Goal: Task Accomplishment & Management: Manage account settings

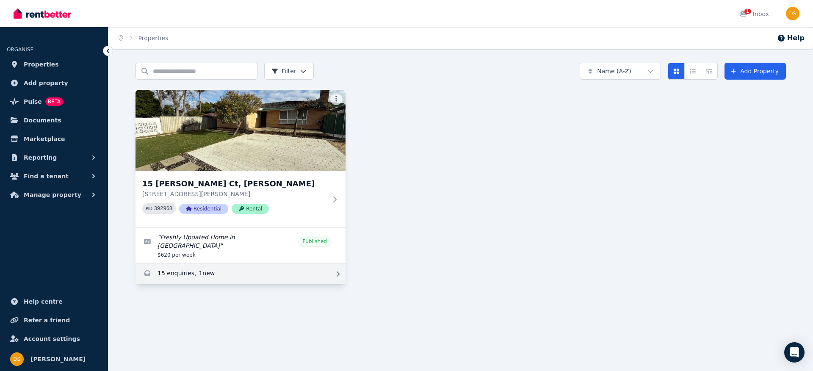
click at [233, 267] on link "Enquiries for 15 Earls Ct, Thornlie" at bounding box center [240, 274] width 210 height 20
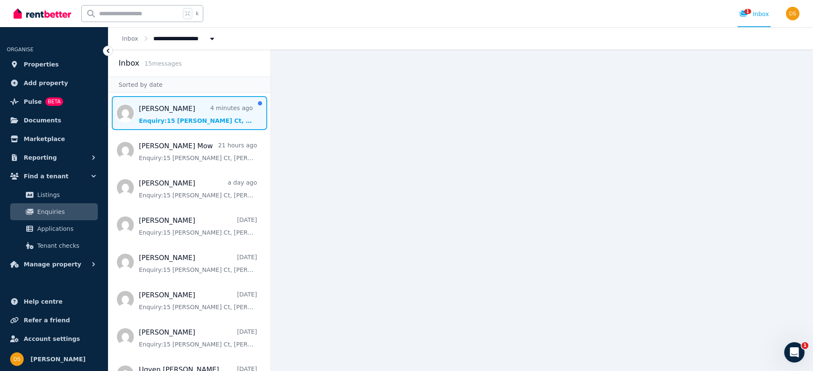
click at [205, 126] on span "Message list" at bounding box center [189, 113] width 162 height 34
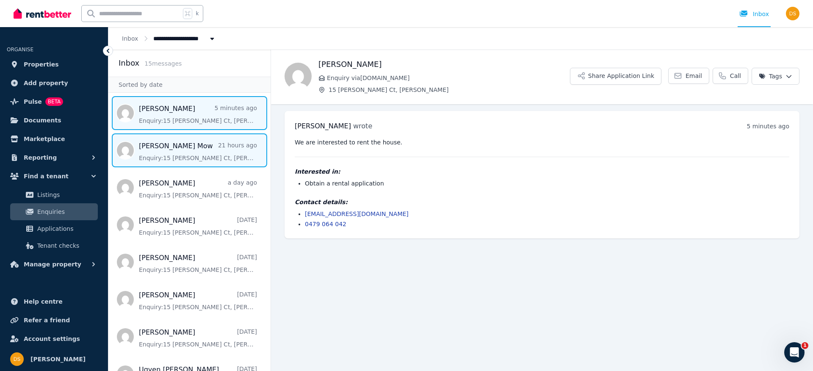
click at [175, 160] on span "Message list" at bounding box center [189, 150] width 162 height 34
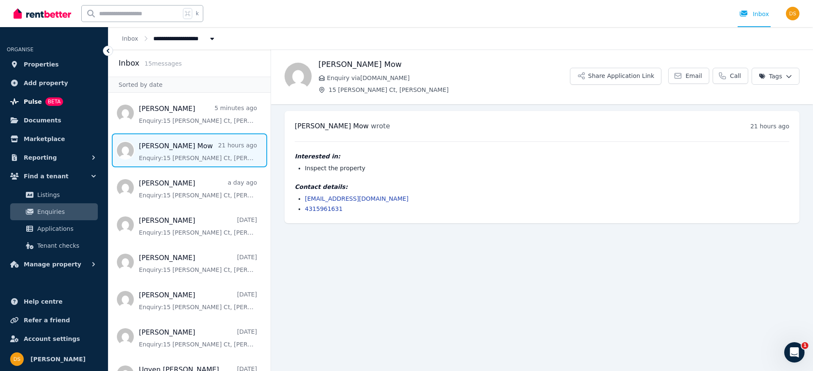
click at [34, 101] on span "Pulse" at bounding box center [33, 102] width 18 height 10
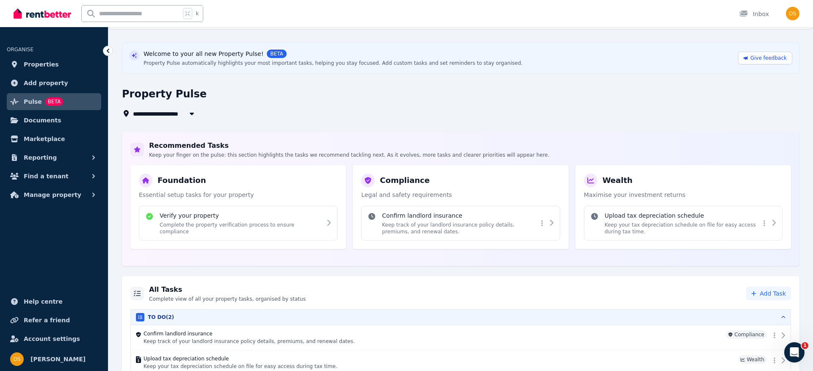
scroll to position [53, 0]
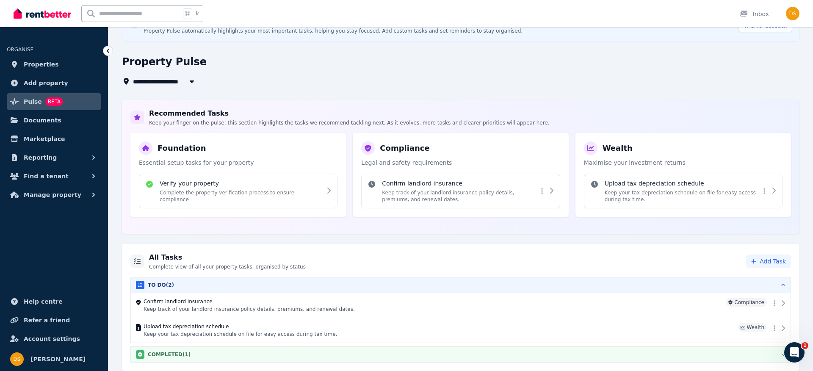
click at [233, 352] on div "COMPLETED ( 1 )" at bounding box center [461, 354] width 650 height 8
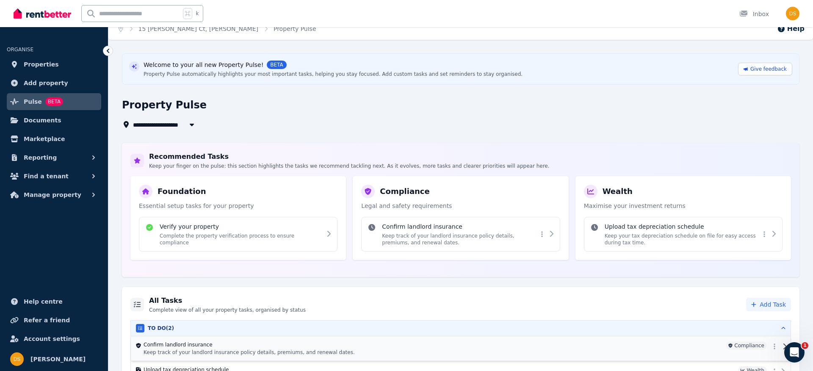
scroll to position [0, 0]
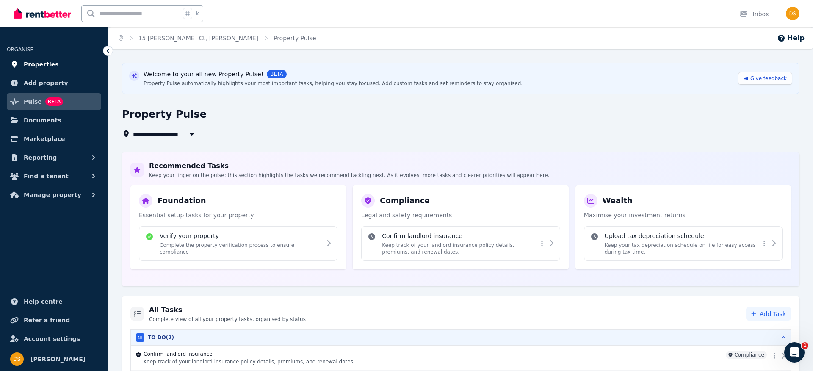
click at [39, 69] on span "Properties" at bounding box center [41, 64] width 35 height 10
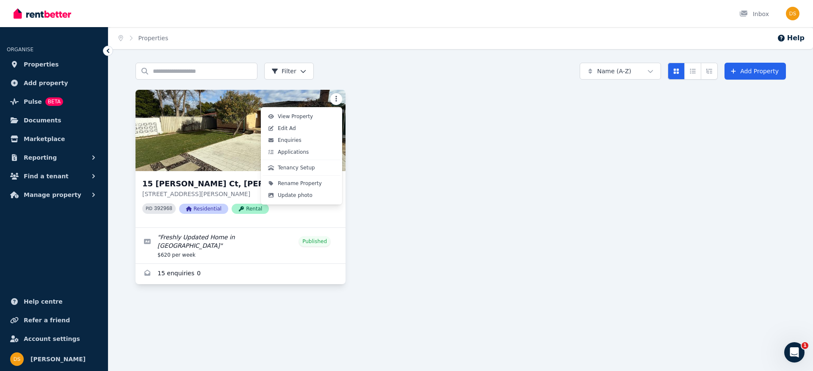
click at [335, 100] on html "Open main menu Inbox Open user menu ORGANISE Properties Add property Pulse BETA…" at bounding box center [406, 185] width 813 height 371
click at [306, 153] on span "Applications" at bounding box center [293, 152] width 31 height 7
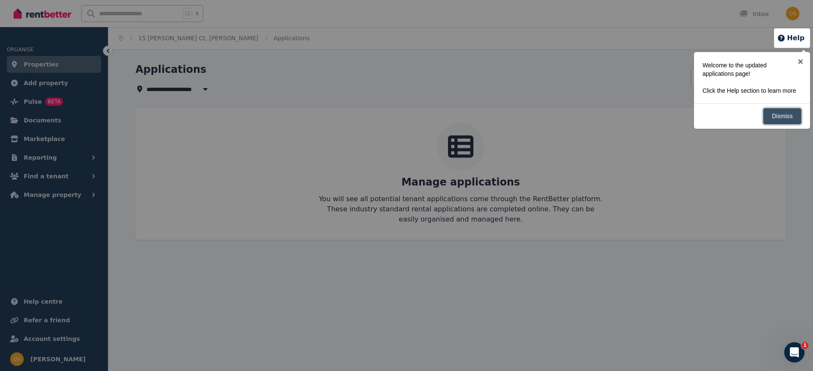
click at [781, 124] on link "Dismiss" at bounding box center [782, 116] width 39 height 17
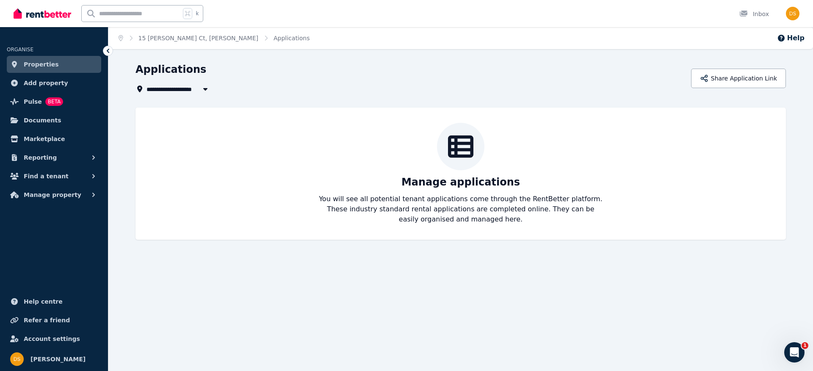
click at [193, 89] on span "15 [PERSON_NAME] Ct, [PERSON_NAME]" at bounding box center [213, 89] width 132 height 10
type input "**********"
drag, startPoint x: 195, startPoint y: 213, endPoint x: 128, endPoint y: 158, distance: 86.6
click at [195, 212] on div "Manage applications You will see all potential tenant applications come through…" at bounding box center [460, 174] width 633 height 102
click at [33, 63] on span "Properties" at bounding box center [41, 64] width 35 height 10
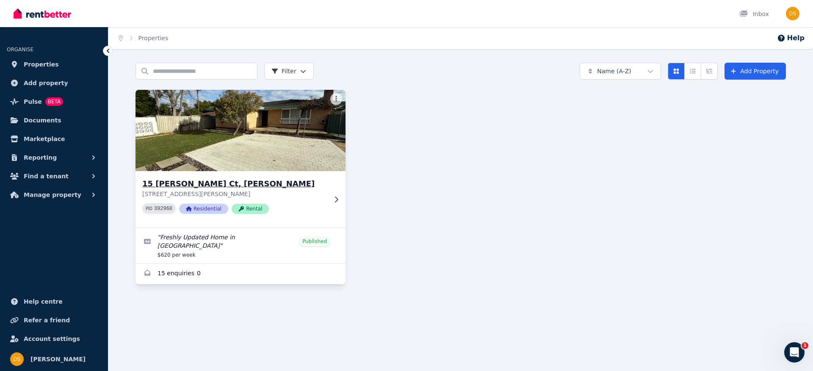
click at [329, 97] on img at bounding box center [240, 131] width 221 height 86
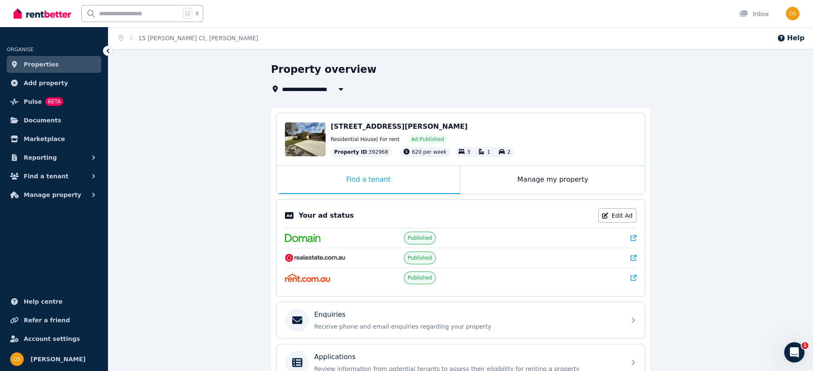
click at [37, 63] on span "Properties" at bounding box center [41, 64] width 35 height 10
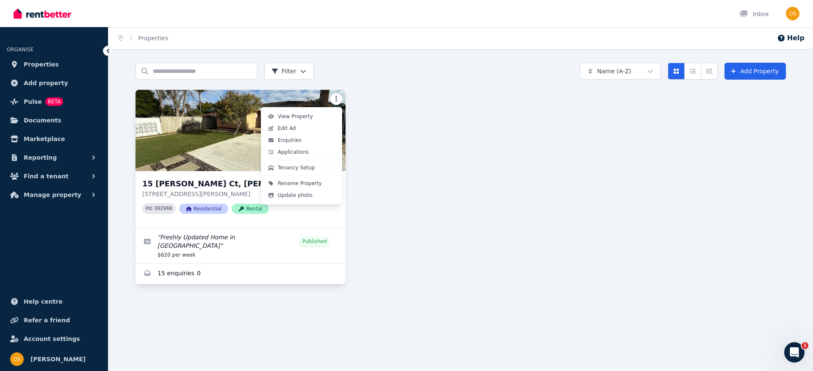
click at [334, 100] on html "Open main menu Inbox Open user menu ORGANISE Properties Add property Pulse BETA…" at bounding box center [406, 185] width 813 height 371
click at [299, 171] on button "Tenancy Setup" at bounding box center [302, 168] width 78 height 12
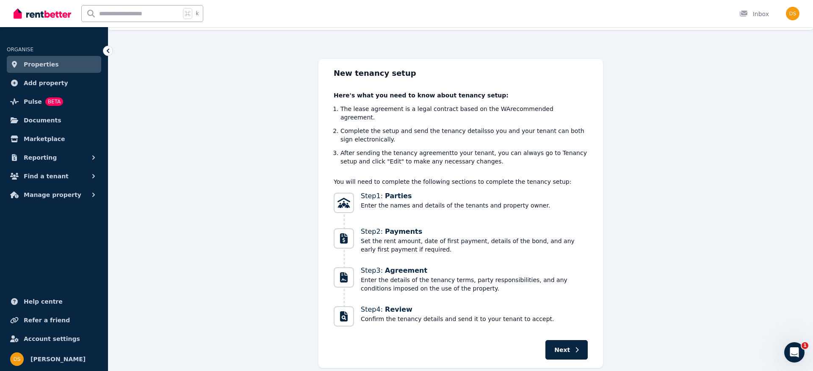
scroll to position [38, 0]
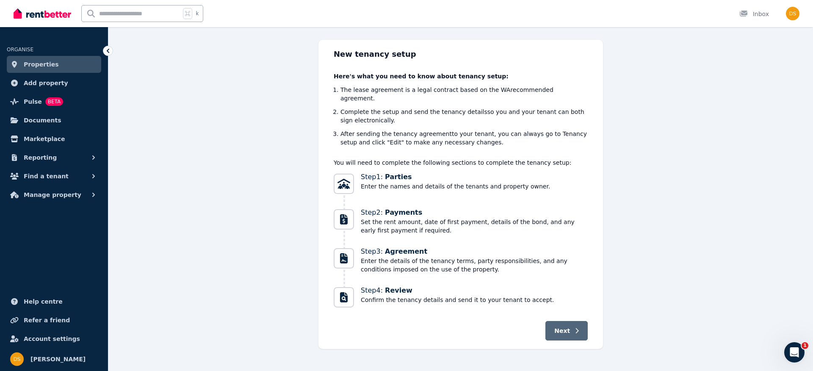
click at [567, 327] on button "Next" at bounding box center [566, 330] width 42 height 19
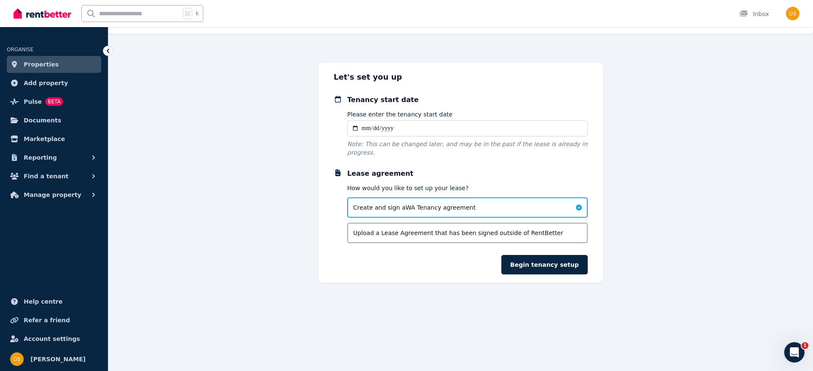
scroll to position [15, 0]
click at [45, 138] on span "Marketplace" at bounding box center [44, 139] width 41 height 10
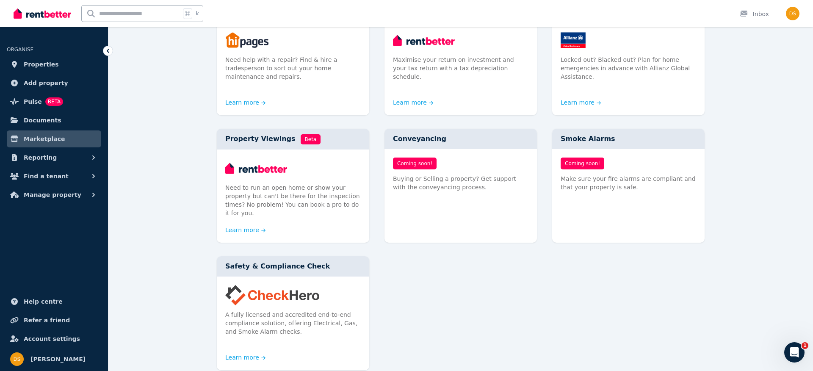
scroll to position [384, 0]
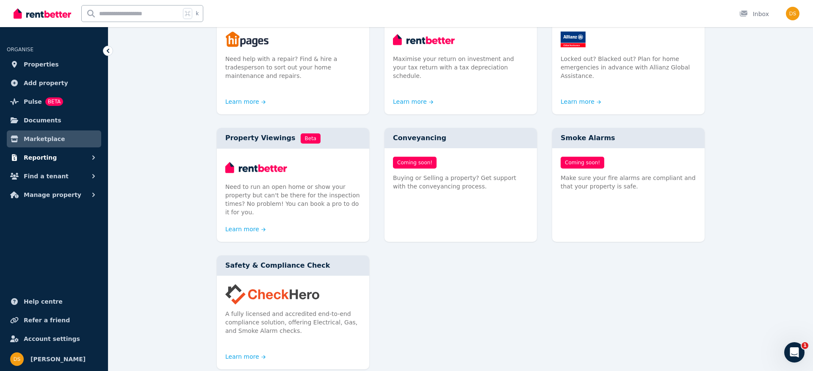
click at [53, 158] on button "Reporting" at bounding box center [54, 157] width 94 height 17
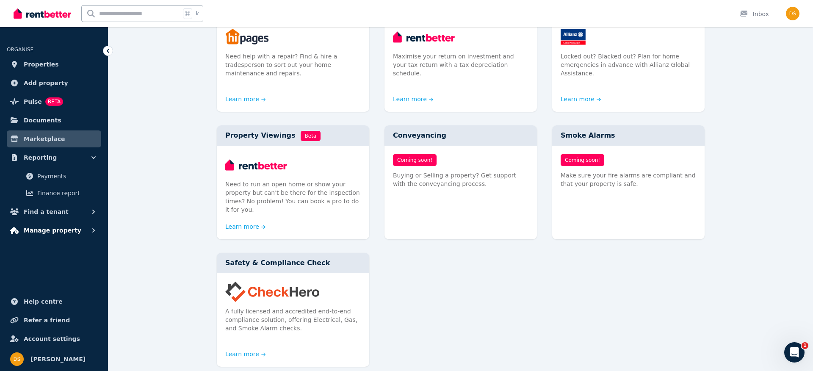
click at [53, 230] on span "Manage property" at bounding box center [53, 230] width 58 height 10
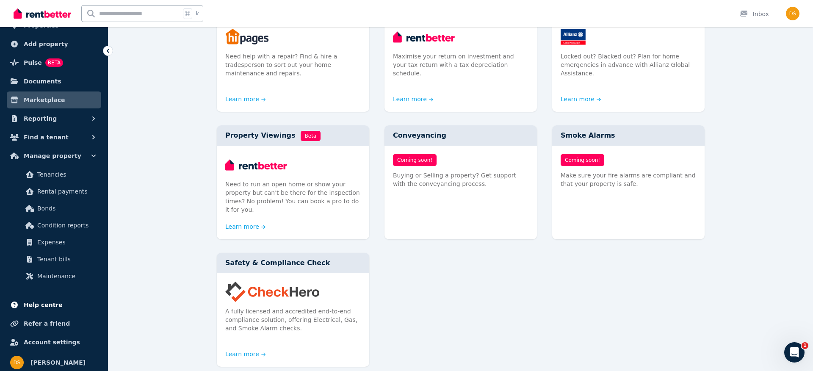
scroll to position [42, 0]
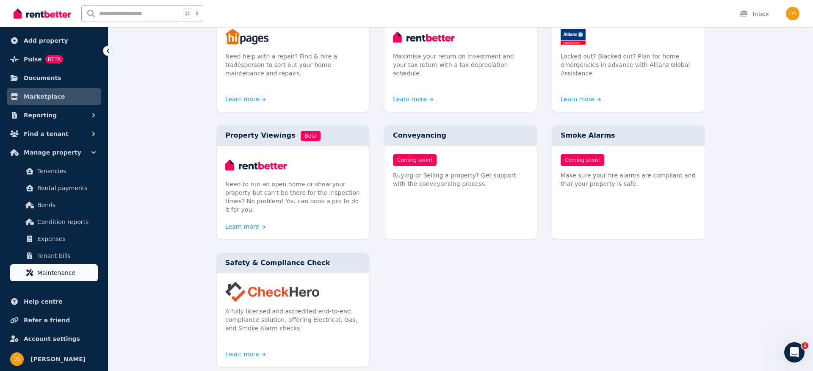
click at [66, 275] on span "Maintenance" at bounding box center [65, 273] width 57 height 10
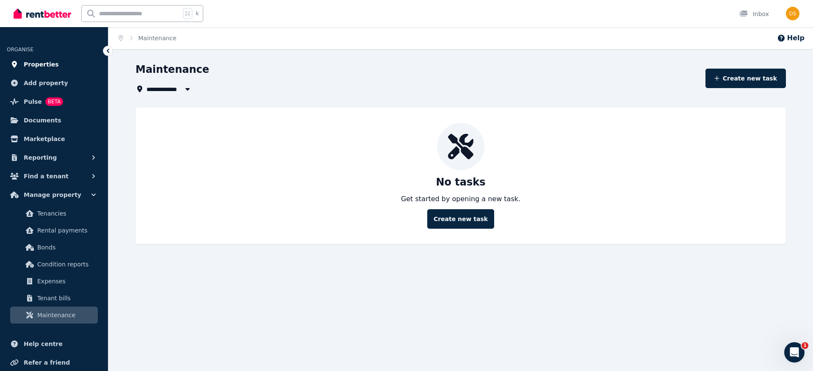
click at [38, 64] on span "Properties" at bounding box center [41, 64] width 35 height 10
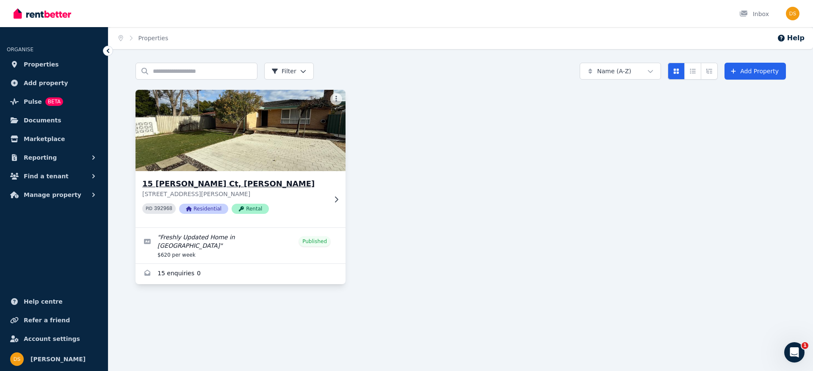
click at [312, 198] on div "15 [PERSON_NAME] Ct, Thornlie [STREET_ADDRESS][PERSON_NAME] PID 392968 Resident…" at bounding box center [234, 199] width 185 height 43
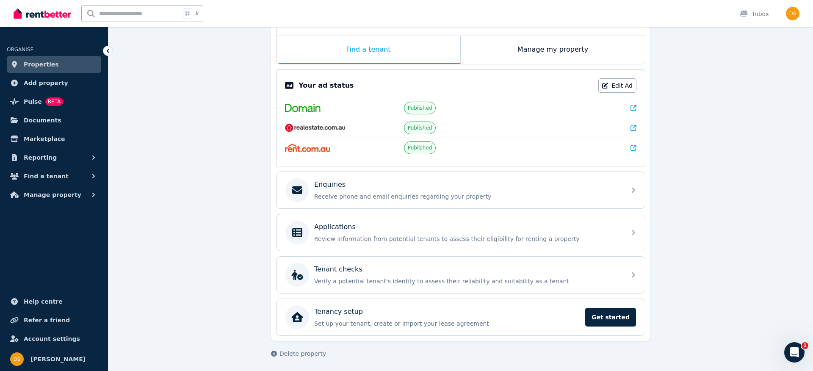
scroll to position [132, 0]
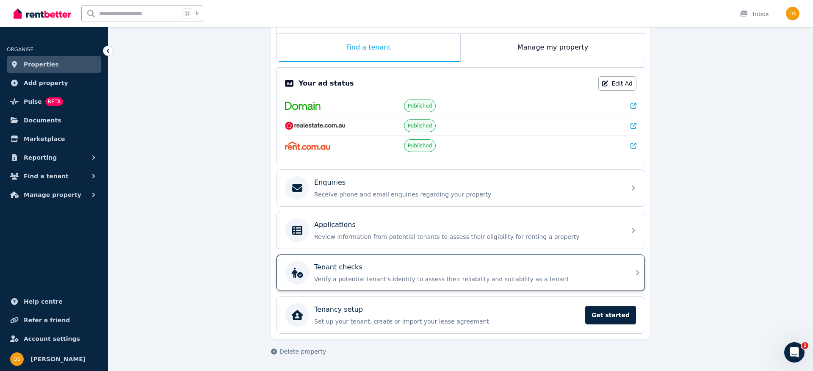
click at [402, 284] on div "Tenant checks Verify a potential tenant's identity to assess their reliability …" at bounding box center [452, 273] width 335 height 24
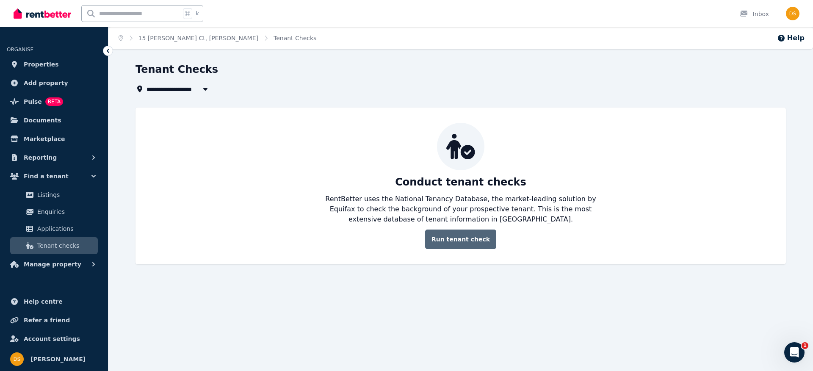
click at [470, 243] on link "Run tenant check" at bounding box center [460, 238] width 71 height 19
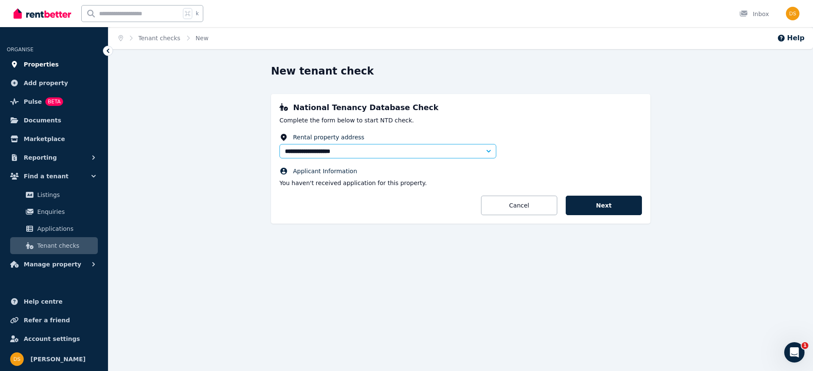
click at [33, 68] on span "Properties" at bounding box center [41, 64] width 35 height 10
